Goal: Communication & Community: Answer question/provide support

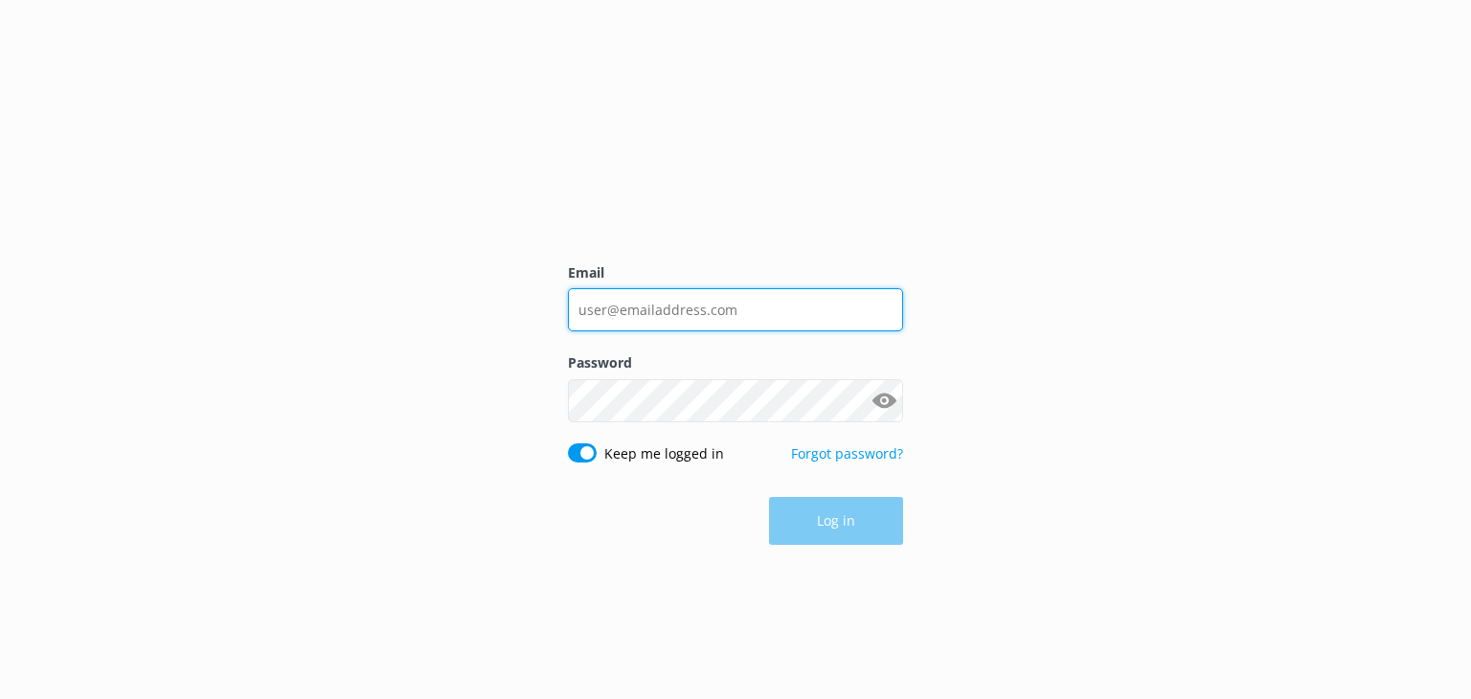
type input "info@foodietours.ca"
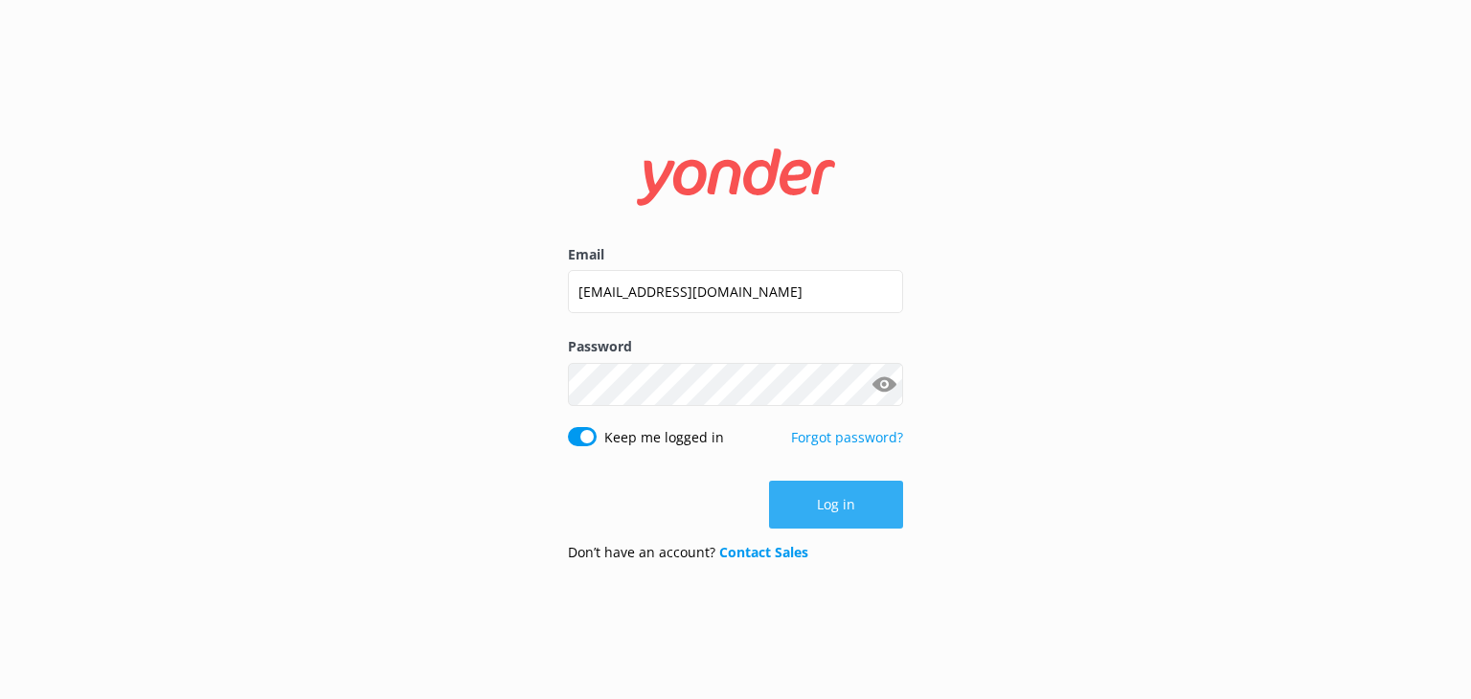
click at [854, 506] on button "Log in" at bounding box center [836, 505] width 134 height 48
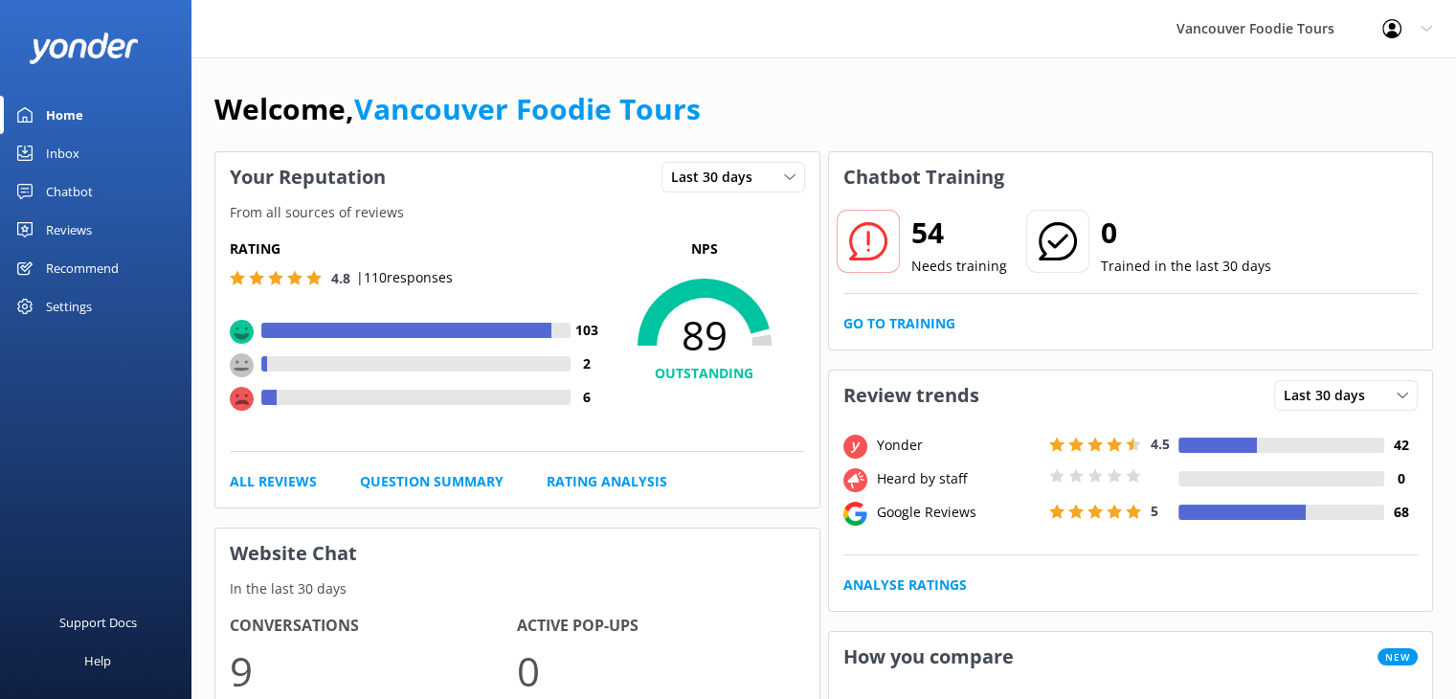
click at [111, 229] on link "Reviews" at bounding box center [95, 230] width 191 height 38
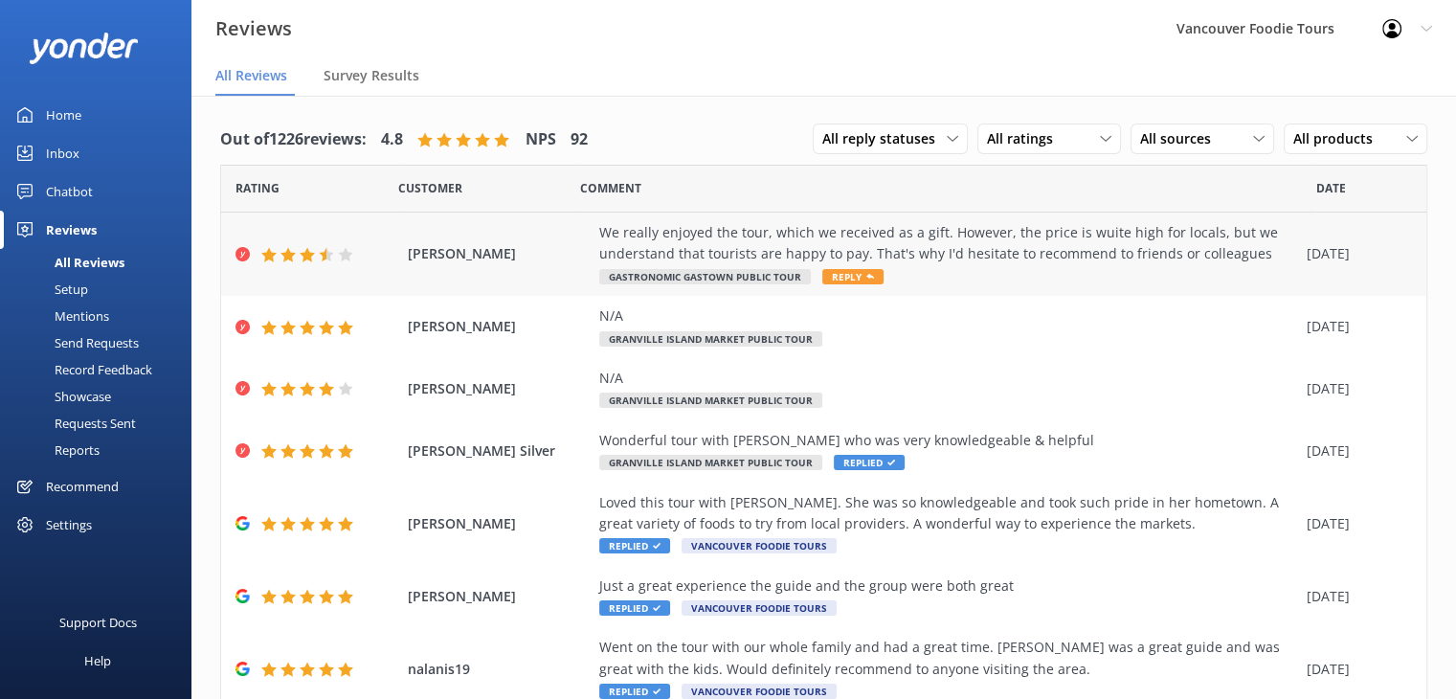
click at [1049, 244] on div "We really enjoyed the tour, which we received as a gift. However, the price is …" at bounding box center [948, 243] width 698 height 43
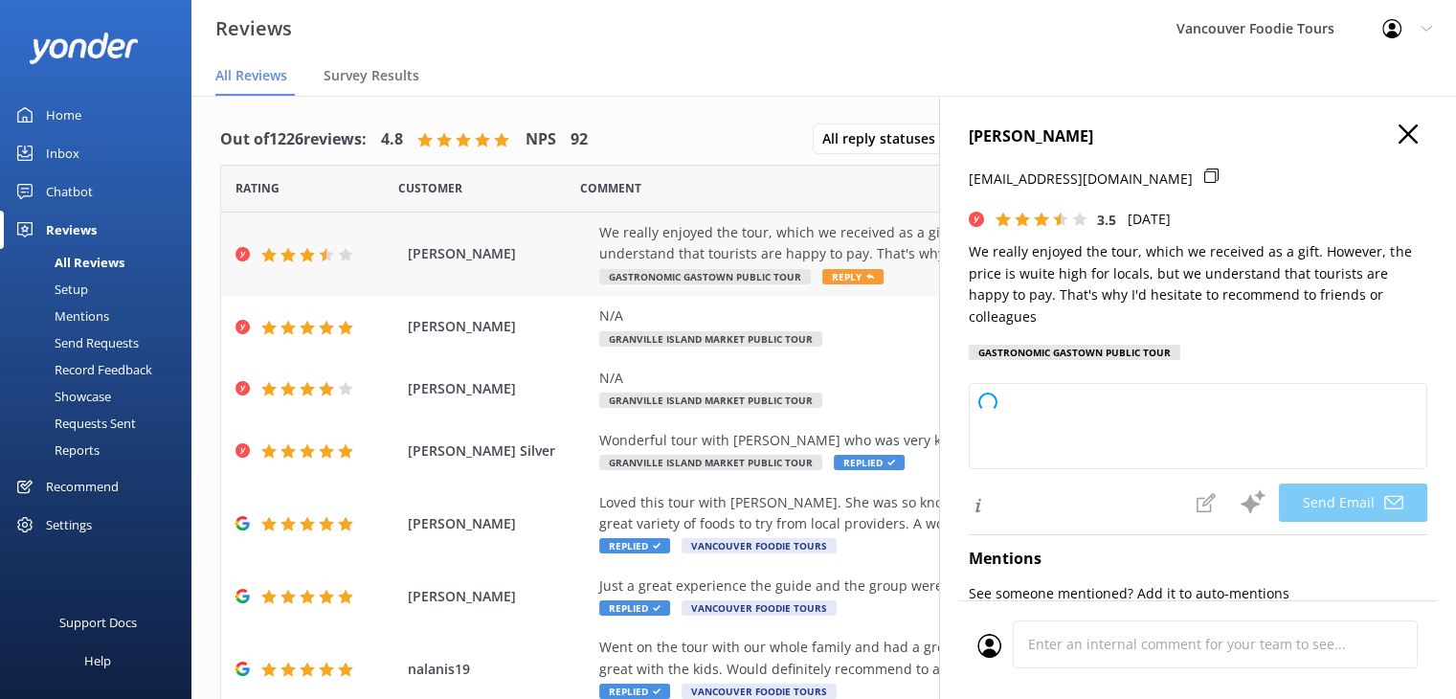
type textarea "Thank you for your feedback, Ann! We're glad you enjoyed the tour and appreciat…"
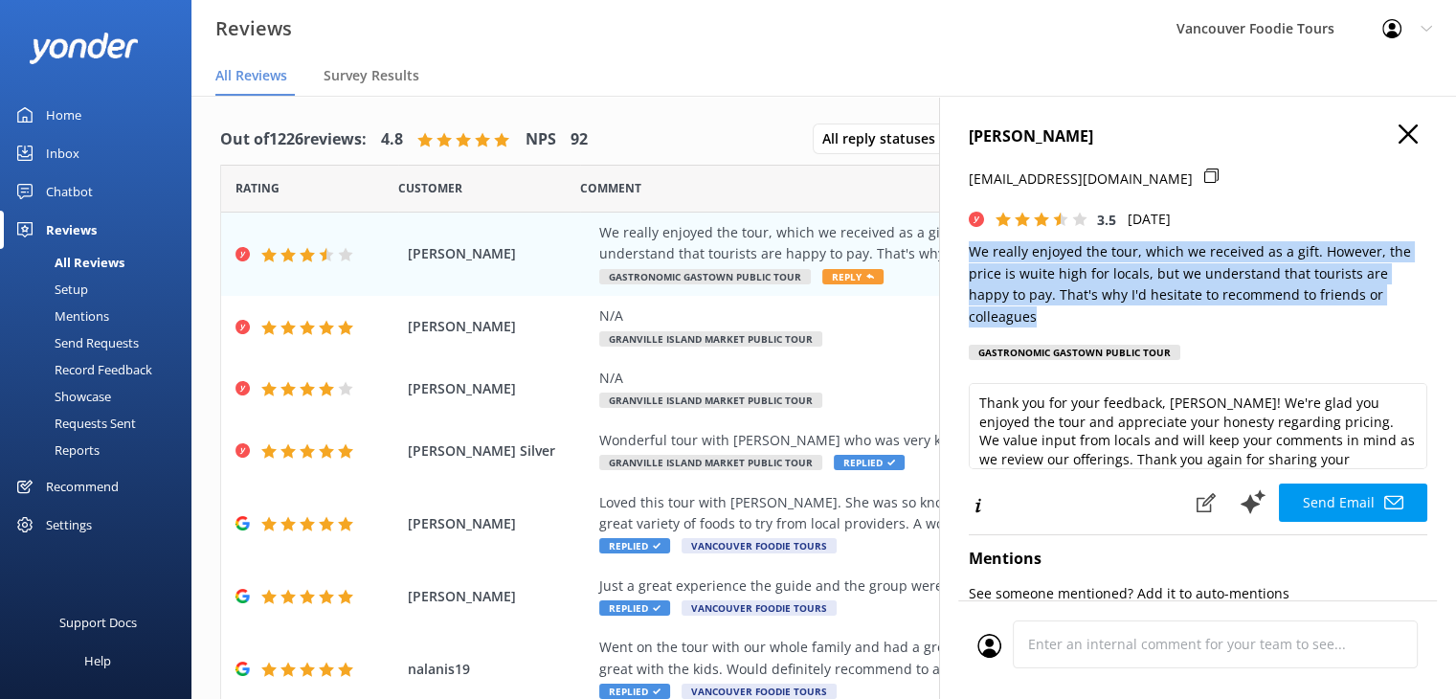
drag, startPoint x: 1091, startPoint y: 319, endPoint x: 961, endPoint y: 255, distance: 145.1
click at [961, 255] on div "Ann Marshall ann2marshall@gmail.com 3.5 Mon, 1st Sep 2025 We really enjoyed the…" at bounding box center [1197, 445] width 517 height 699
copy p "We really enjoyed the tour, which we received as a gift. However, the price is …"
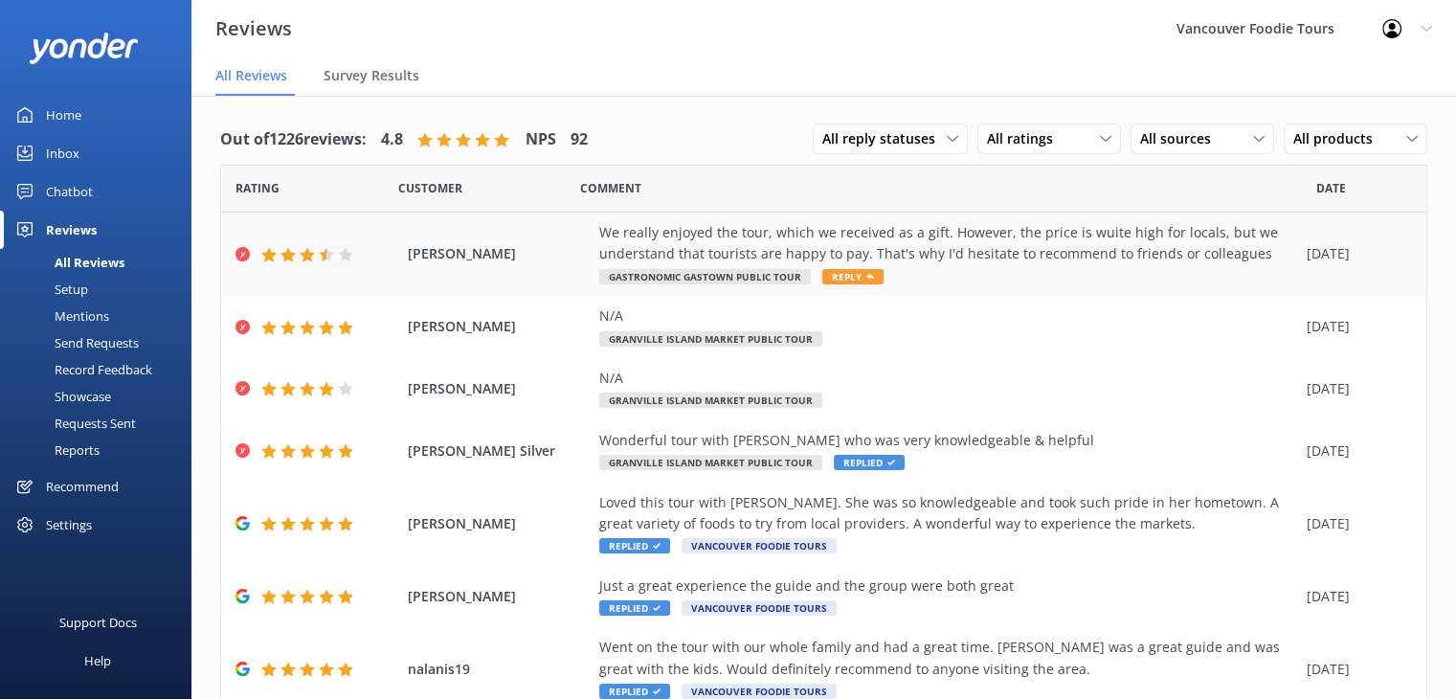
click at [931, 267] on div "We really enjoyed the tour, which we received as a gift. However, the price is …" at bounding box center [948, 254] width 698 height 64
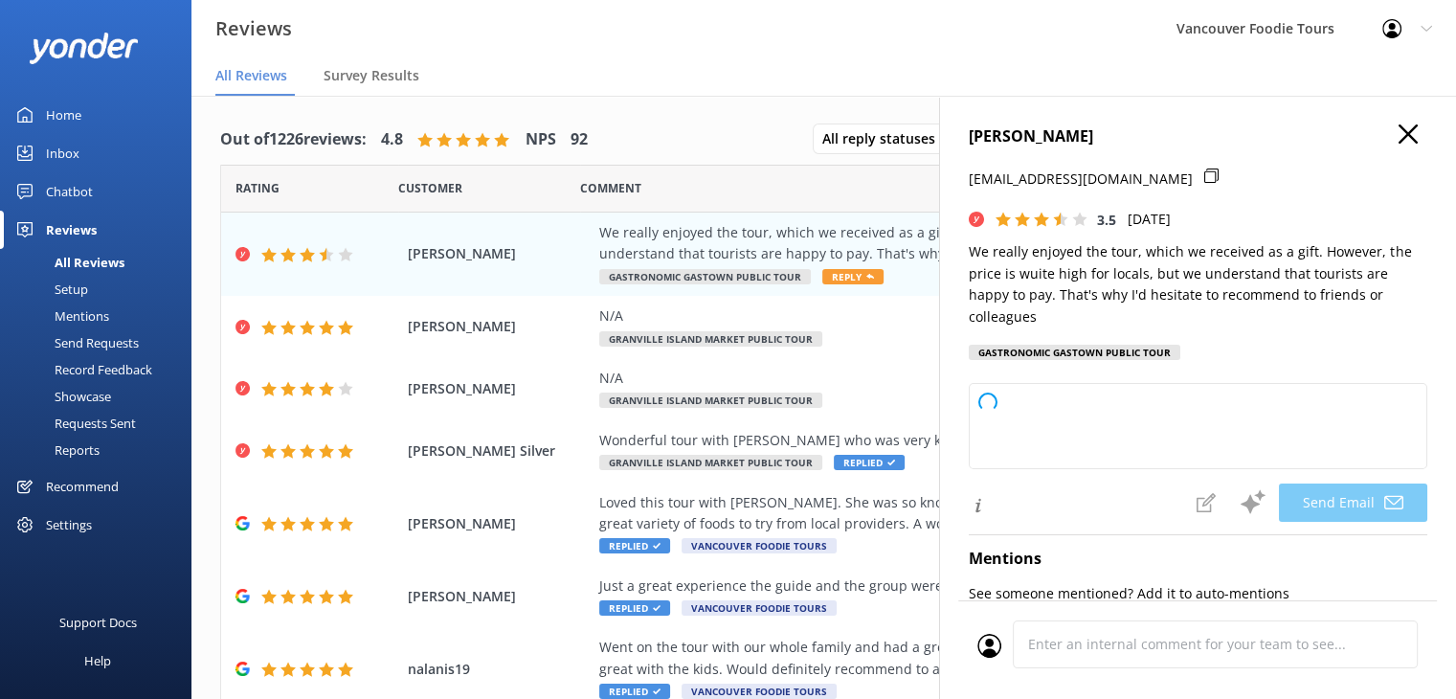
type textarea "Thank you for your feedback, [PERSON_NAME]! We're glad you enjoyed the tour and…"
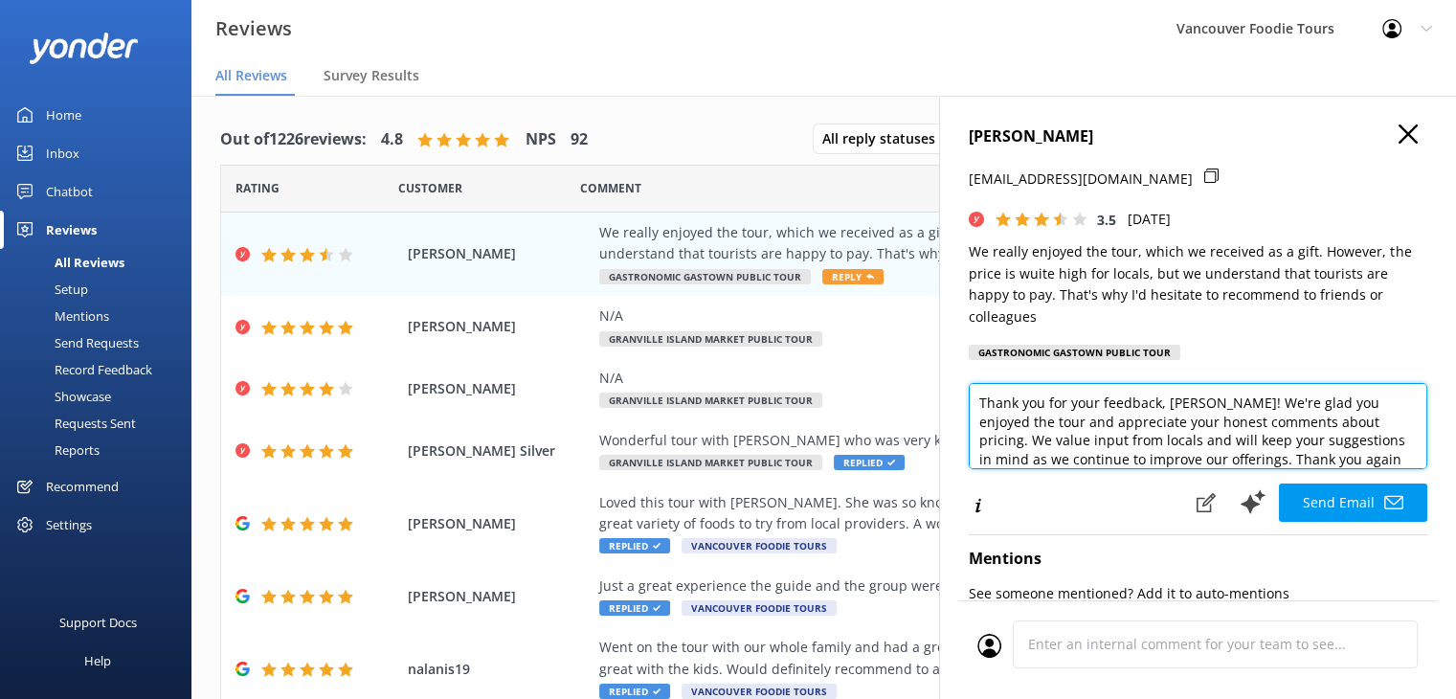
click at [1129, 418] on textarea "Thank you for your feedback, [PERSON_NAME]! We're glad you enjoyed the tour and…" at bounding box center [1198, 426] width 459 height 86
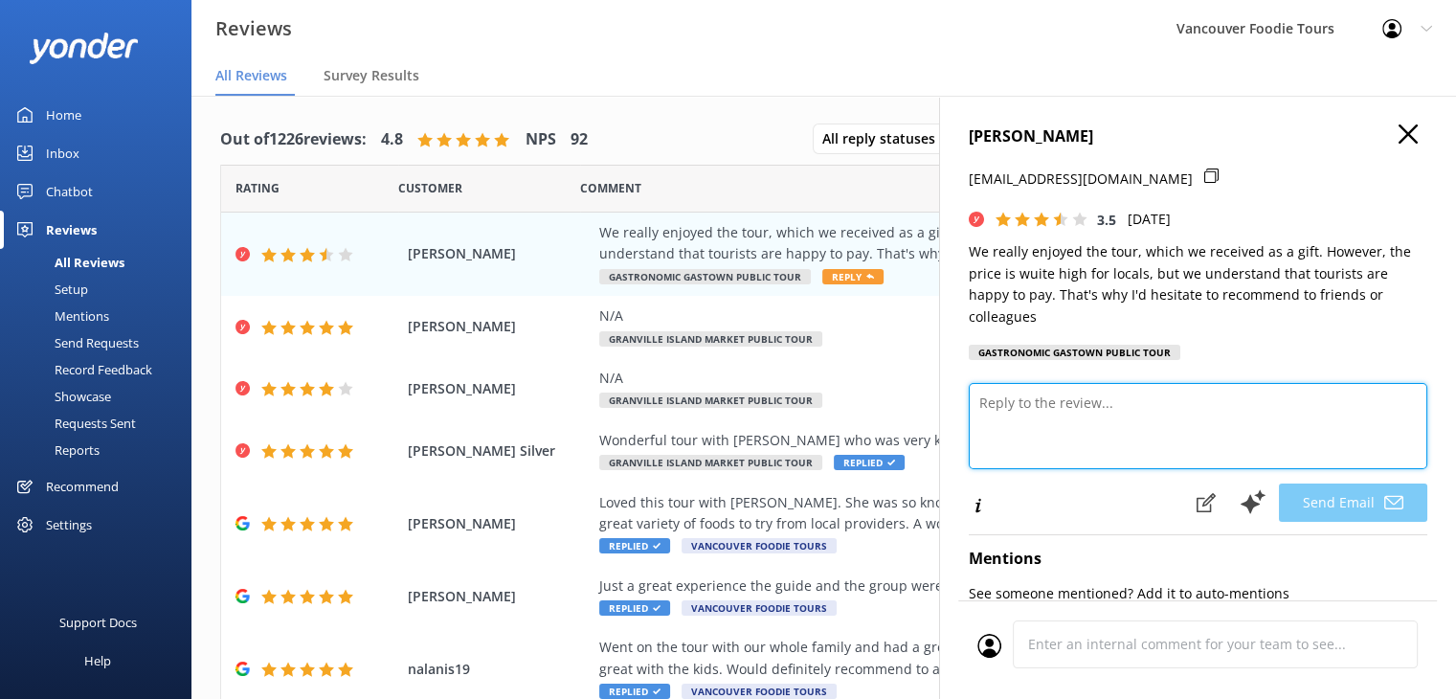
paste textarea "Hi [PERSON_NAME], Thank you so much for sharing your thoughts with us and for j…"
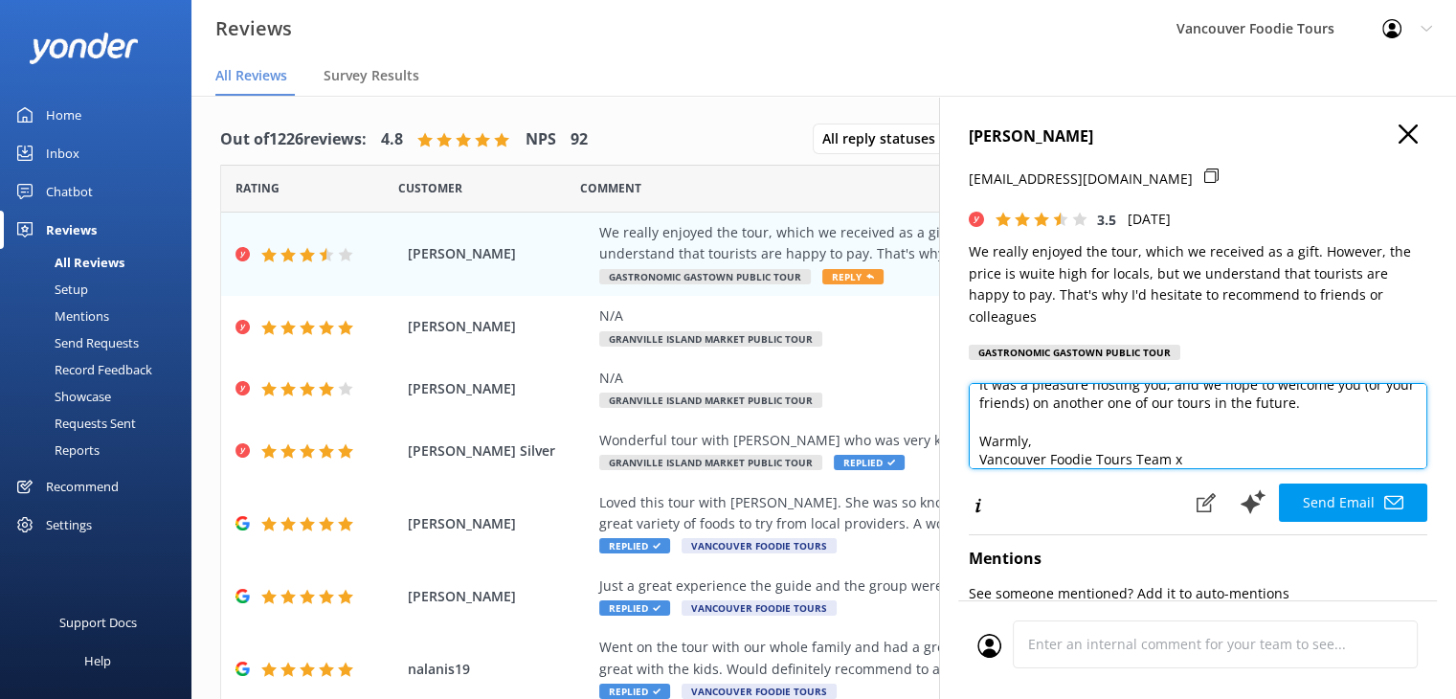
scroll to position [10, 0]
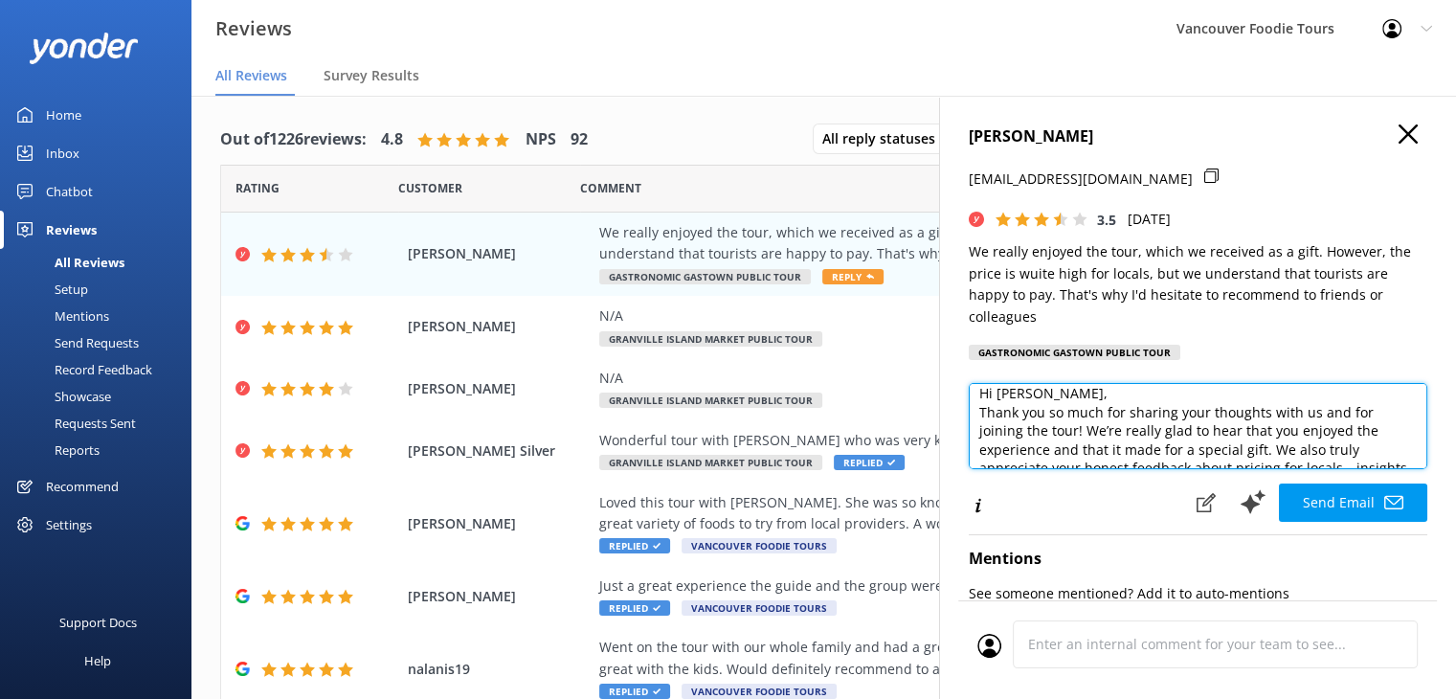
click at [1084, 399] on textarea "Hi [PERSON_NAME], Thank you so much for sharing your thoughts with us and for j…" at bounding box center [1198, 426] width 459 height 86
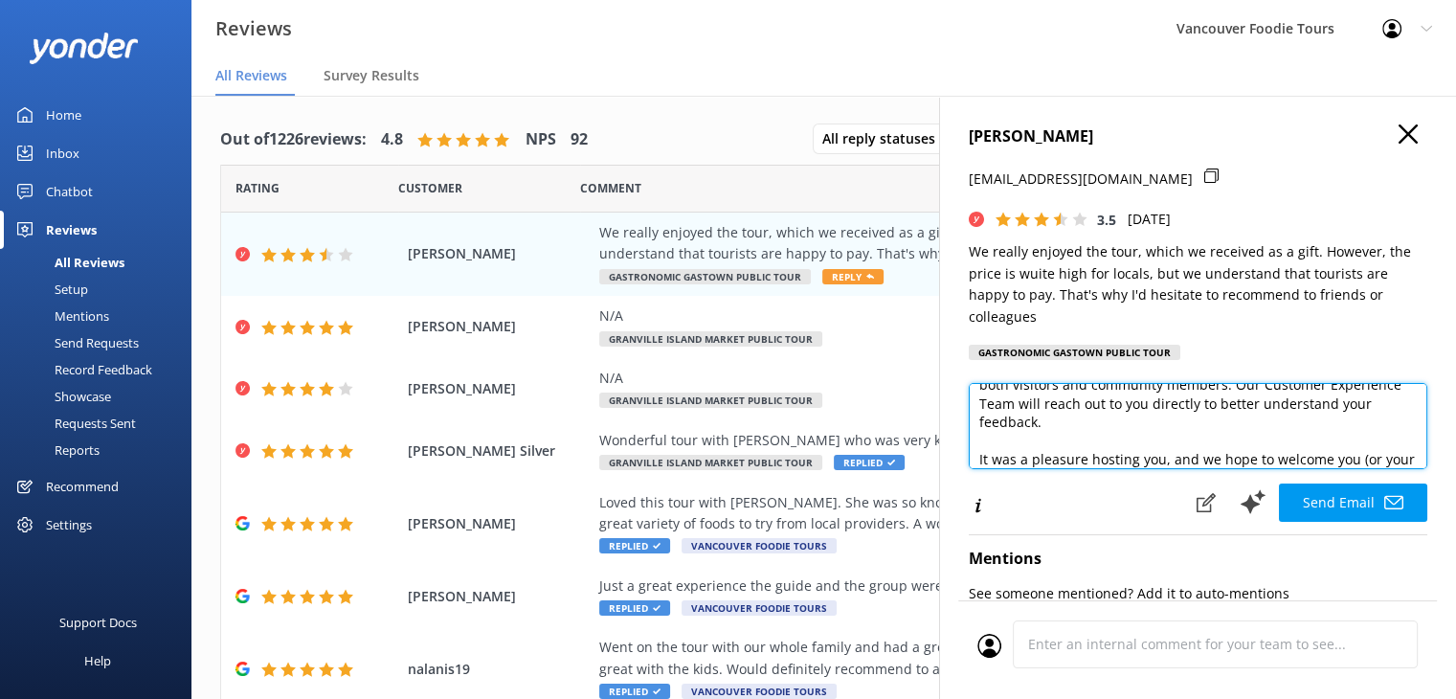
scroll to position [163, 0]
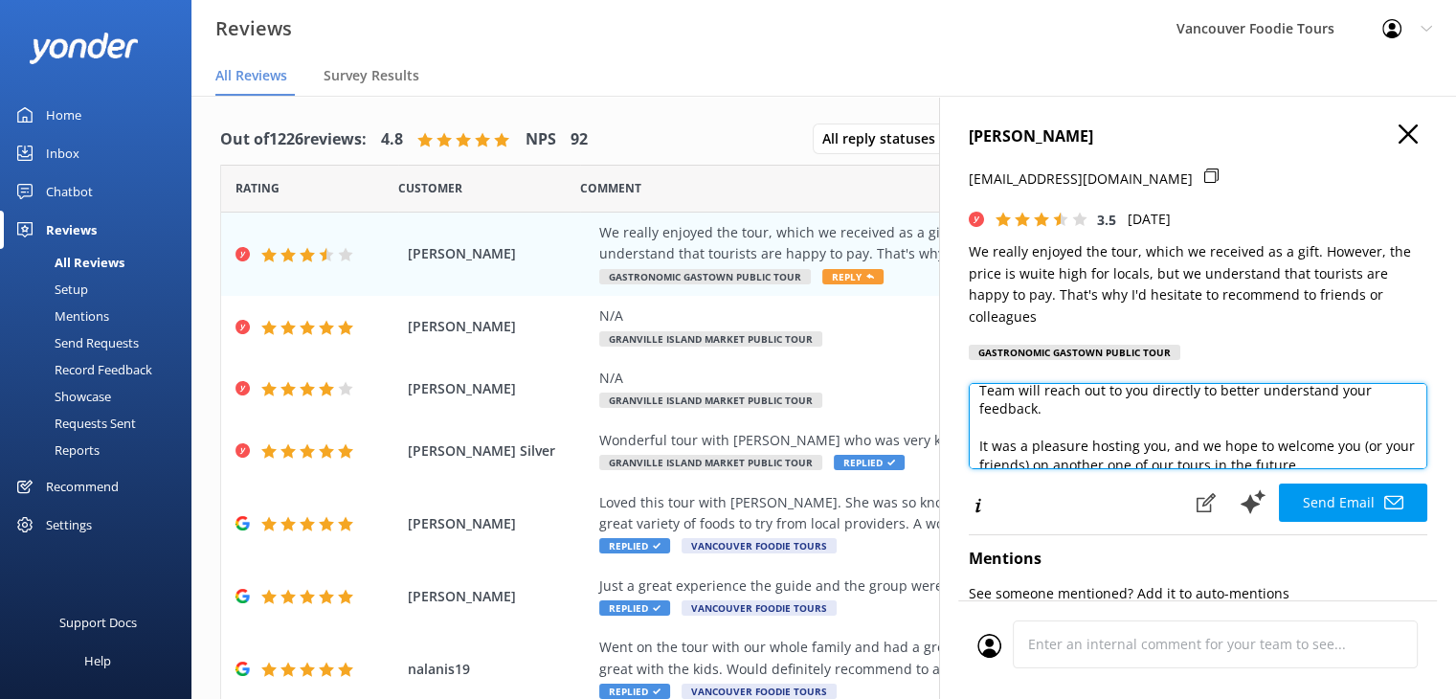
type textarea "Hi [PERSON_NAME], Thank you so much for sharing your thoughts with us and for j…"
click at [1160, 392] on textarea "Hi [PERSON_NAME], Thank you so much for sharing your thoughts with us and for j…" at bounding box center [1198, 426] width 459 height 86
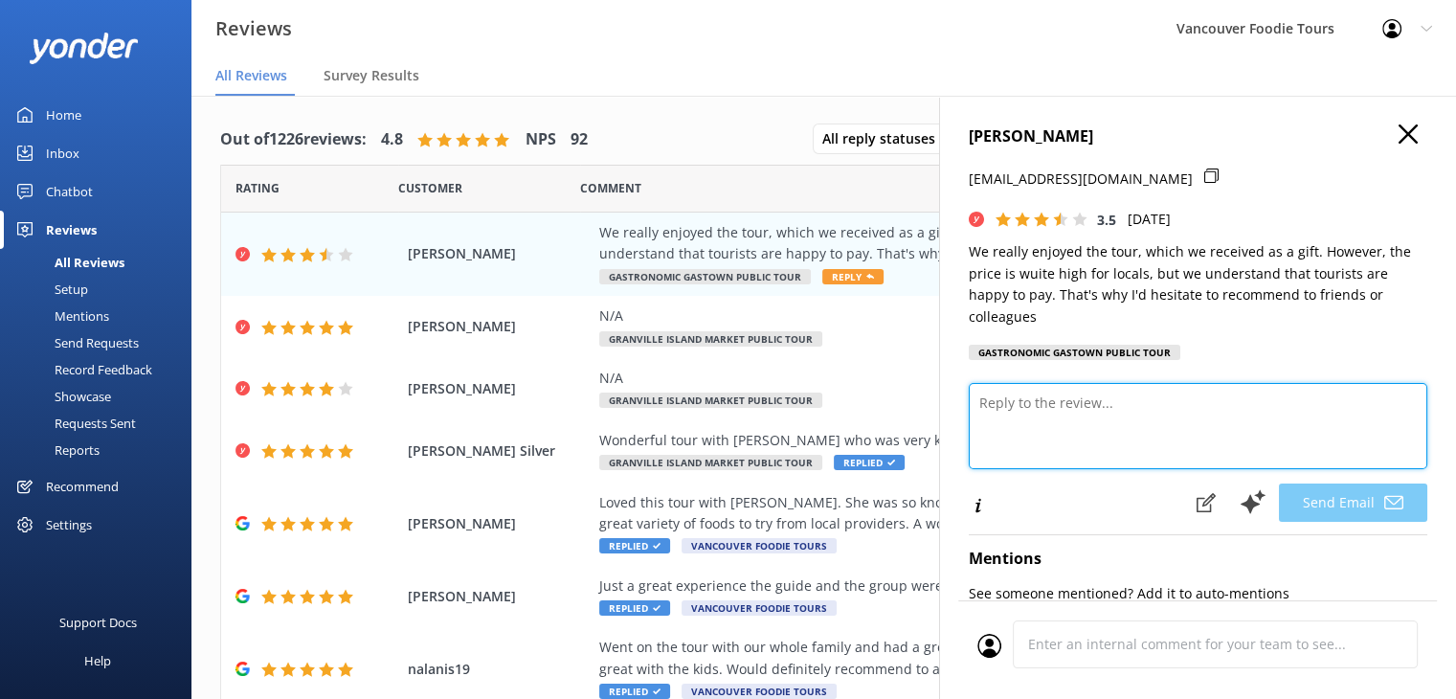
scroll to position [0, 0]
paste textarea "Hi [PERSON_NAME], Thank you for sharing your experience with us. We’re so glad …"
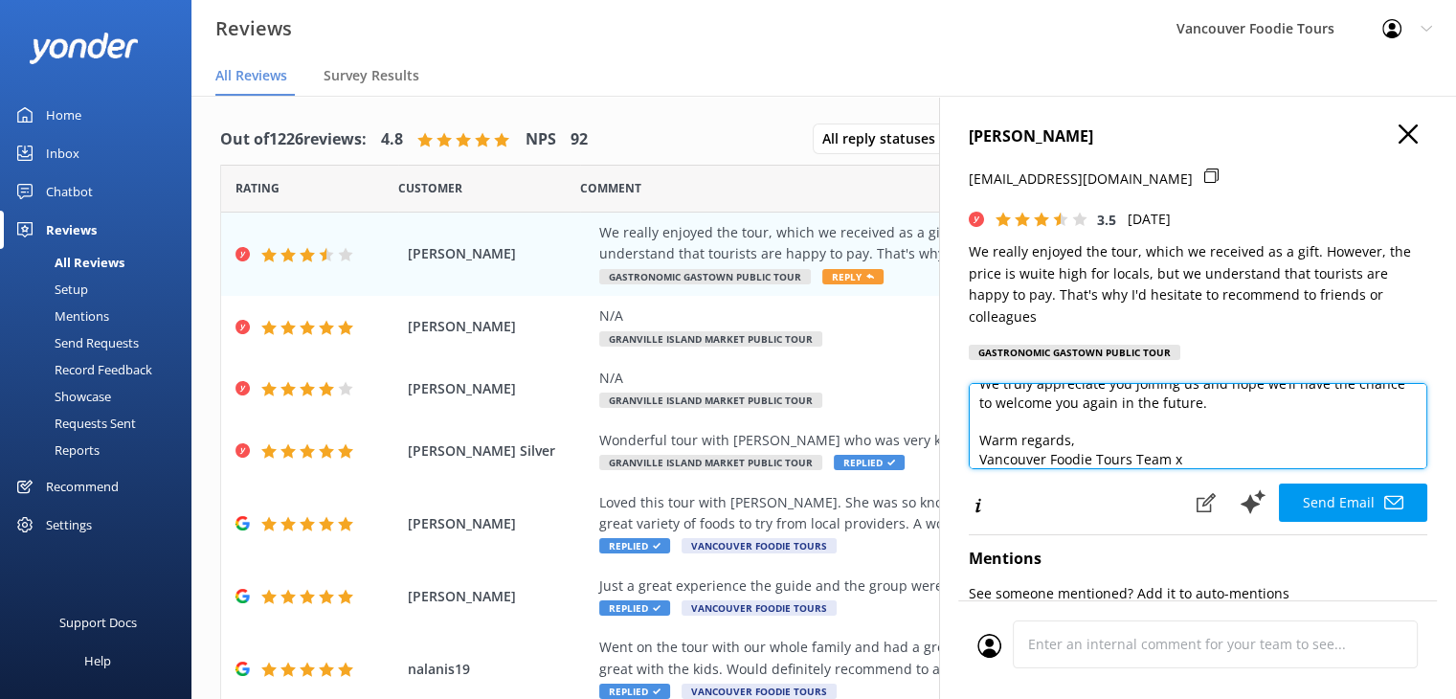
scroll to position [10, 0]
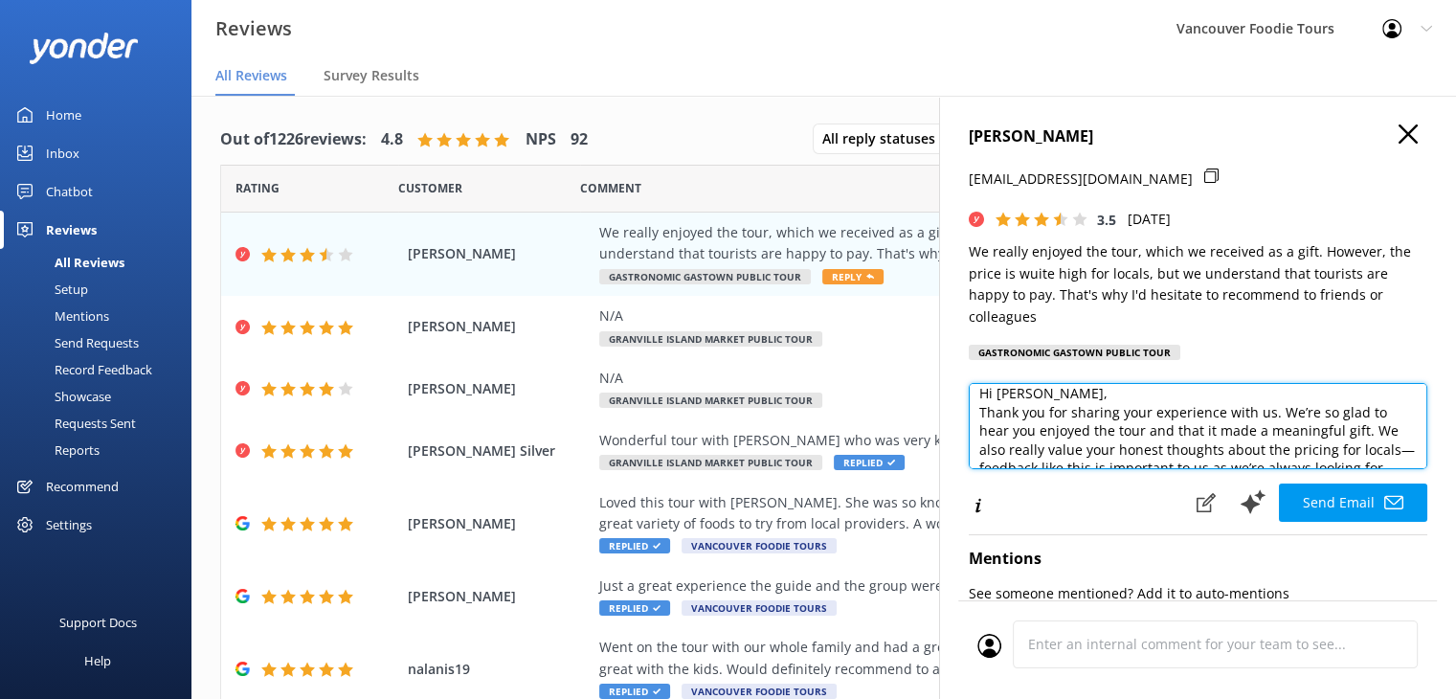
click at [1160, 392] on textarea "Hi [PERSON_NAME], Thank you for sharing your experience with us. We’re so glad …" at bounding box center [1198, 426] width 459 height 86
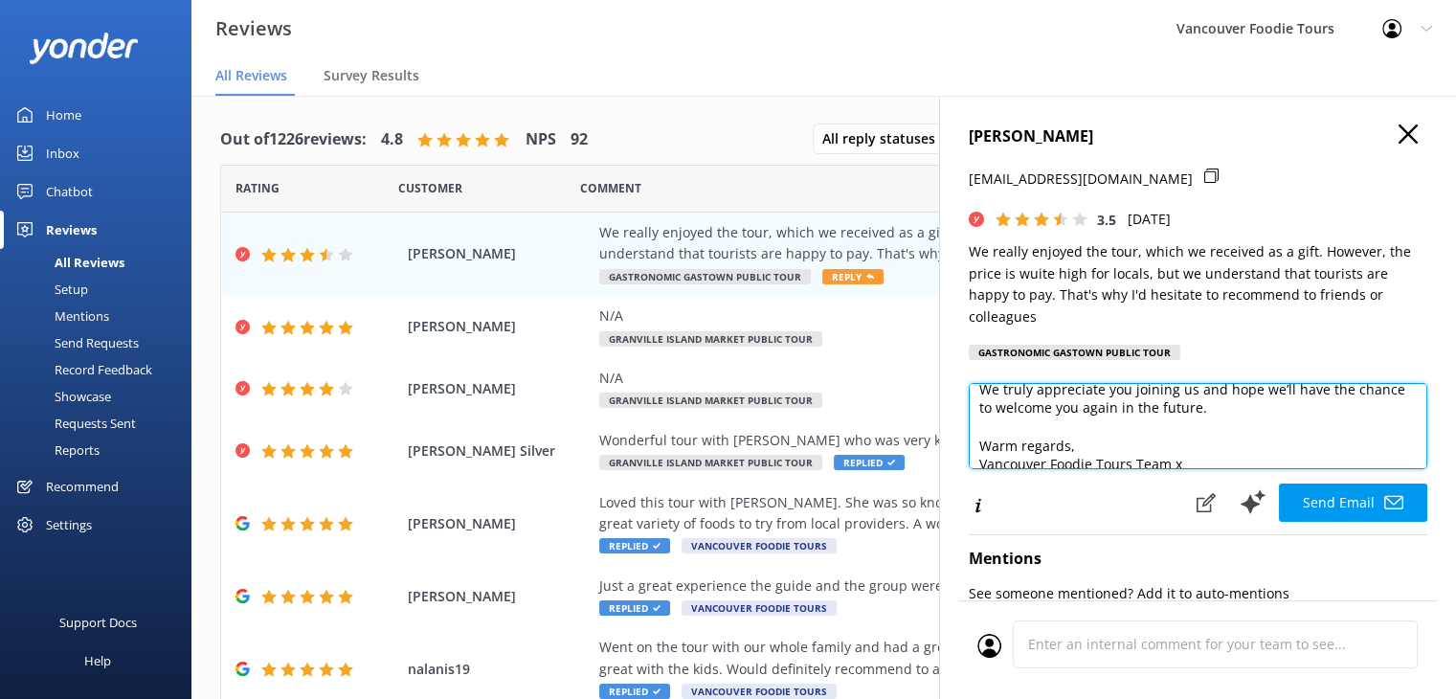
scroll to position [215, 0]
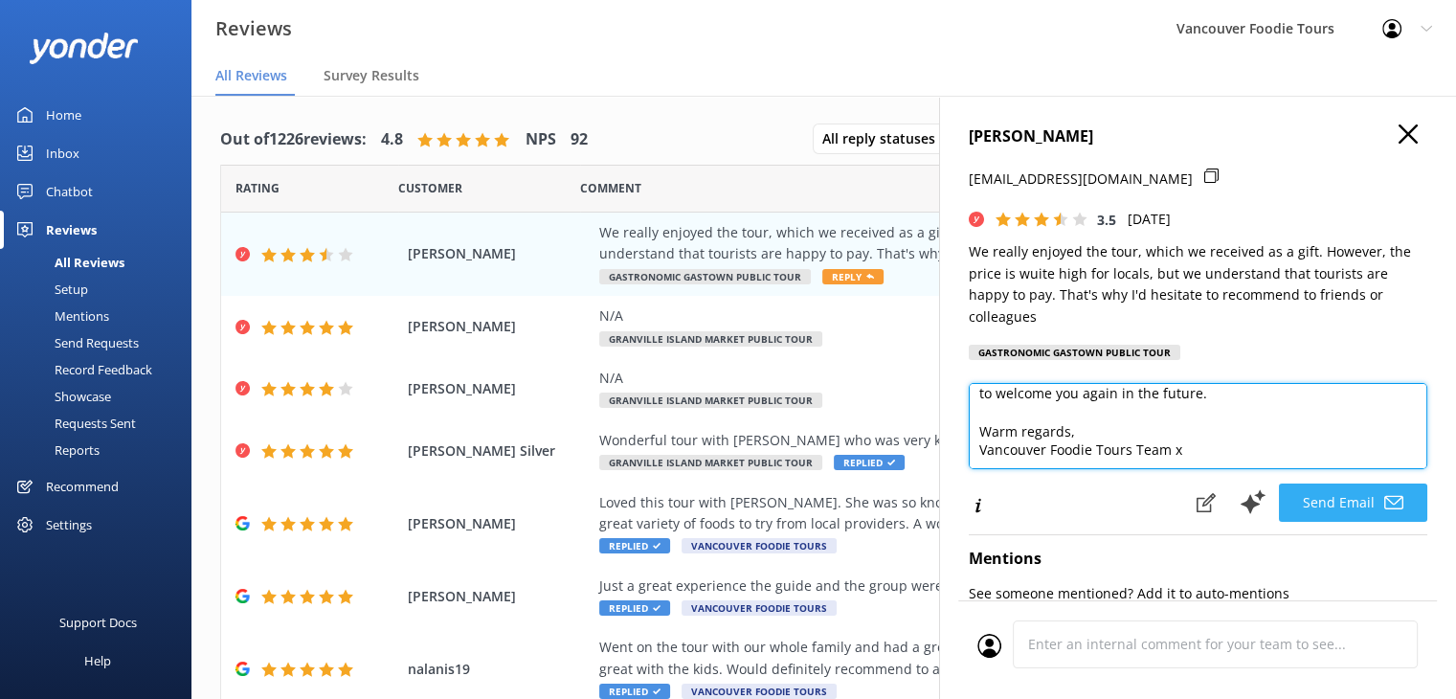
type textarea "Hi [PERSON_NAME], Thank you for sharing your experience with us. We’re so glad …"
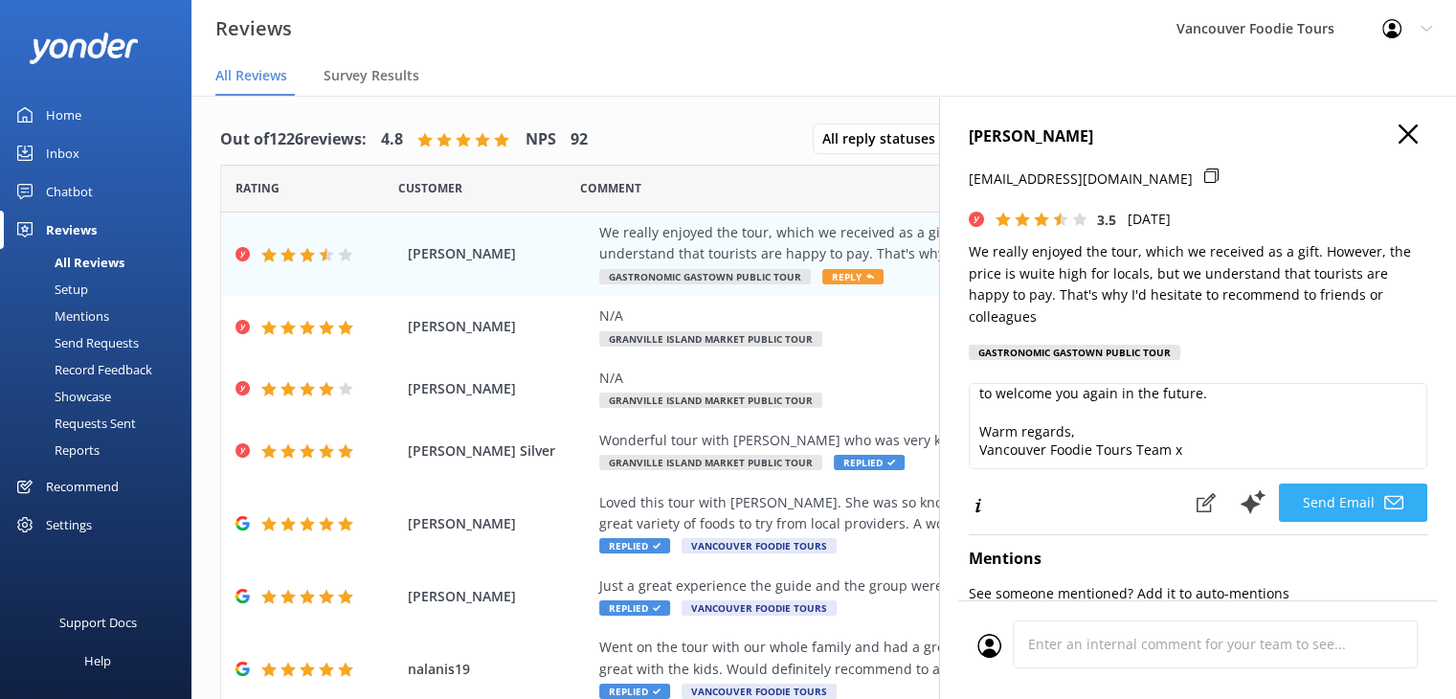
click at [1384, 507] on icon at bounding box center [1393, 502] width 19 height 19
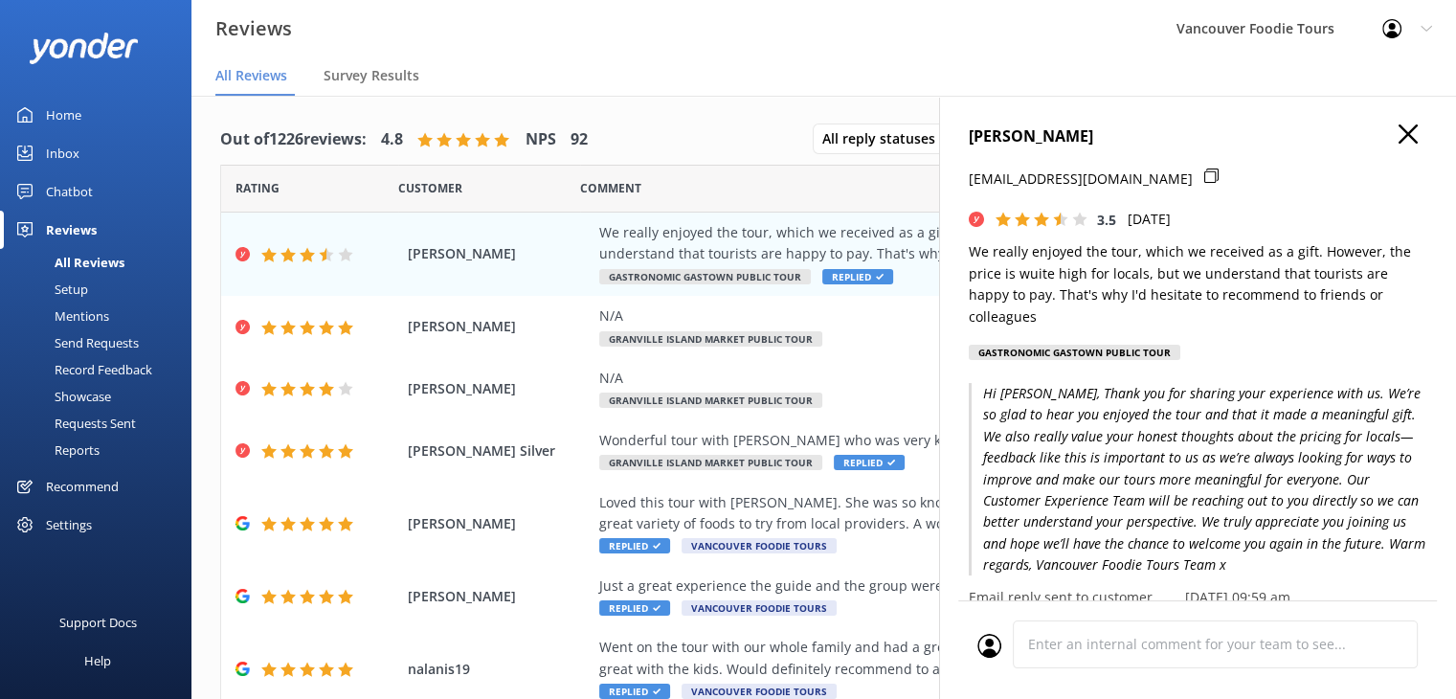
click at [1399, 129] on use "button" at bounding box center [1408, 133] width 19 height 19
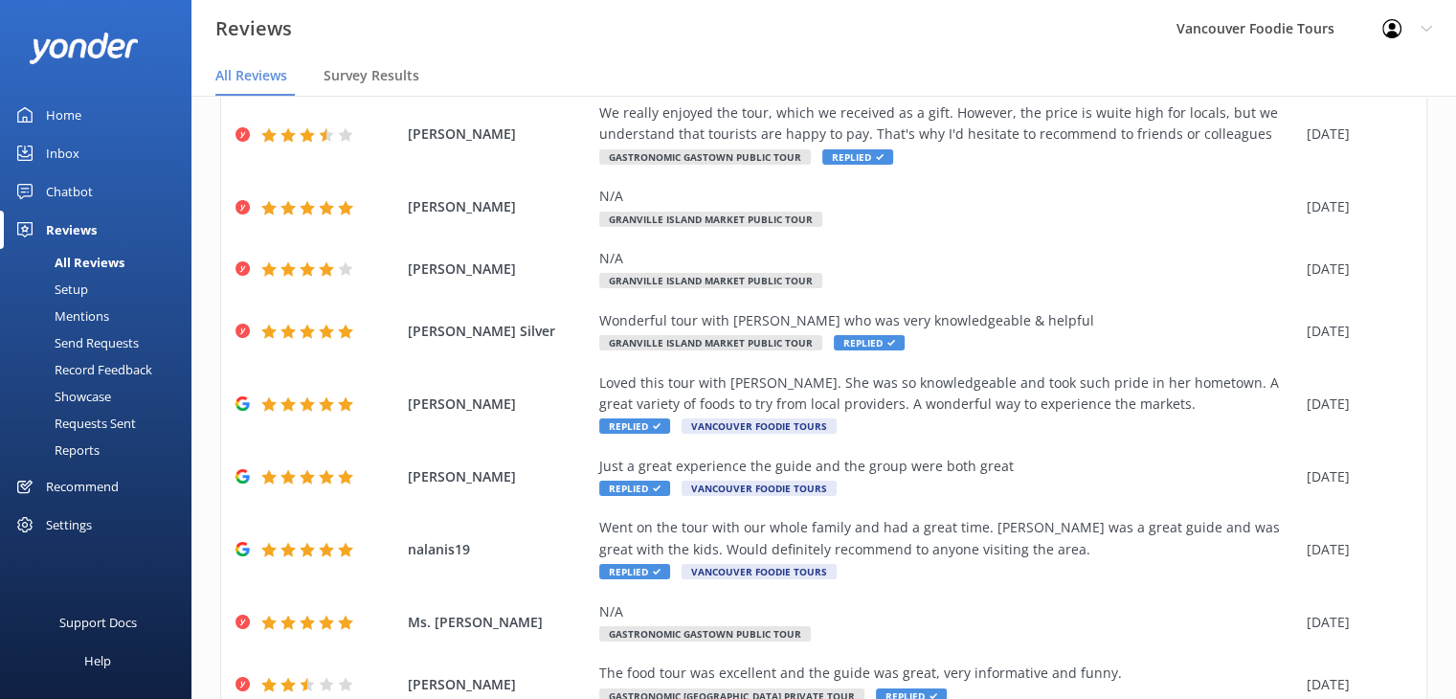
scroll to position [0, 0]
